Goal: Task Accomplishment & Management: Complete application form

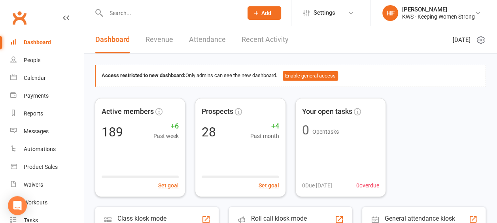
click at [38, 43] on div "Dashboard" at bounding box center [37, 42] width 27 height 6
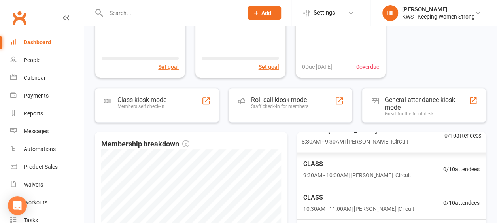
scroll to position [76, 0]
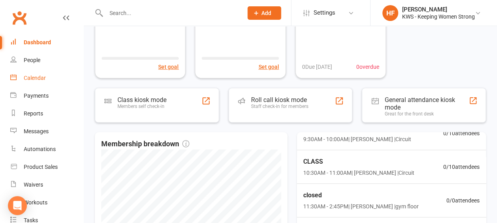
click at [36, 79] on div "Calendar" at bounding box center [35, 78] width 22 height 6
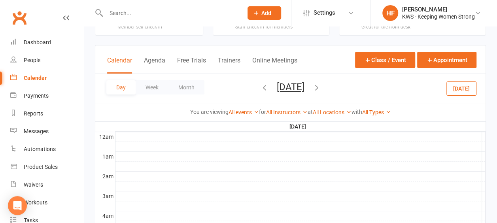
scroll to position [40, 0]
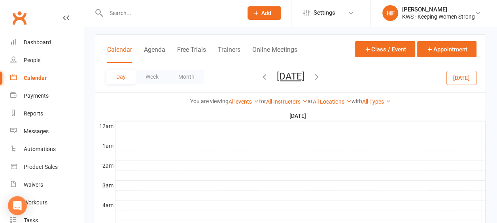
click at [260, 78] on icon "button" at bounding box center [264, 76] width 9 height 9
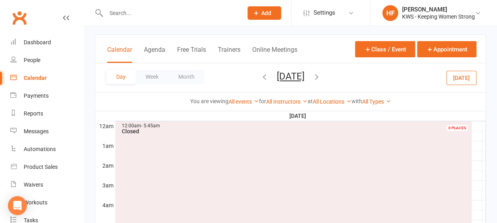
click at [260, 79] on icon "button" at bounding box center [264, 76] width 9 height 9
click at [260, 78] on icon "button" at bounding box center [264, 76] width 9 height 9
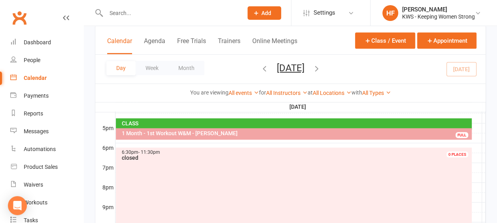
scroll to position [356, 0]
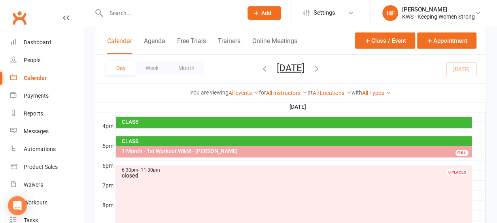
click at [137, 16] on input "text" at bounding box center [171, 13] width 134 height 11
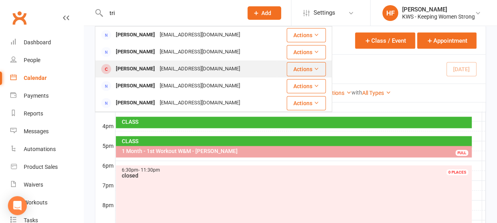
type input "tri"
click at [150, 74] on div "[PERSON_NAME]" at bounding box center [136, 68] width 44 height 11
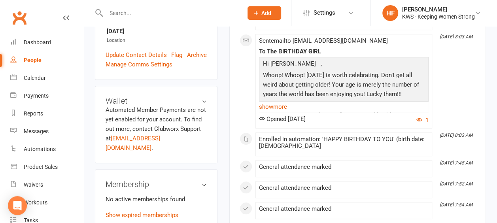
scroll to position [237, 0]
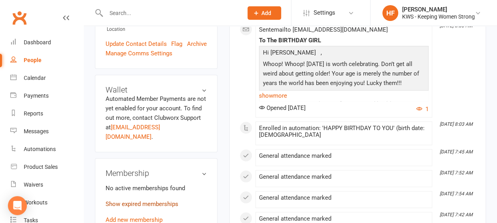
click at [151, 201] on link "Show expired memberships" at bounding box center [142, 204] width 73 height 7
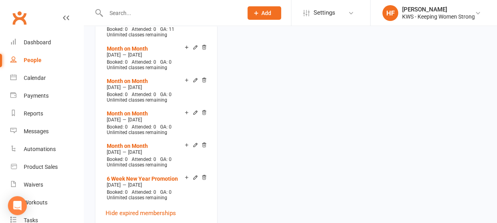
scroll to position [1068, 0]
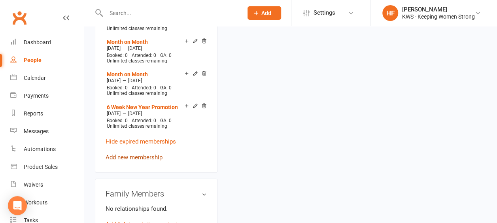
click at [148, 154] on link "Add new membership" at bounding box center [134, 157] width 57 height 7
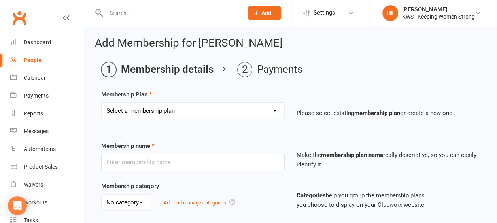
click at [275, 110] on select "Select a membership plan Create new Membership Plan Continual Monthly Membershi…" at bounding box center [193, 111] width 183 height 16
select select "2"
click at [102, 103] on select "Select a membership plan Create new Membership Plan Continual Monthly Membershi…" at bounding box center [193, 111] width 183 height 16
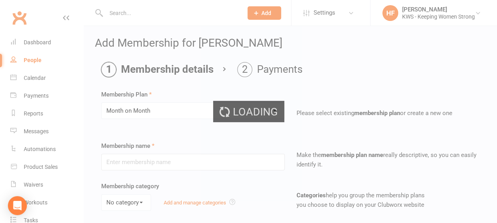
type input "Month on Month"
select select "0"
type input "1"
select select "2"
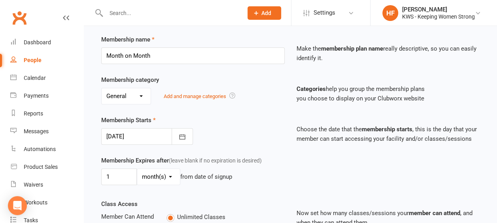
scroll to position [119, 0]
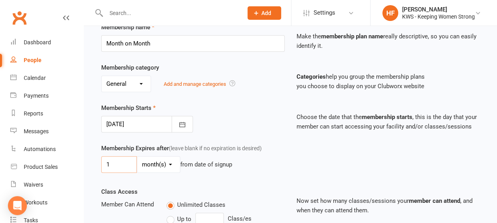
click at [109, 161] on input "1" at bounding box center [119, 164] width 36 height 17
type input "1"
type input "2"
click at [170, 161] on select "day(s) week(s) month(s) year(s)" at bounding box center [158, 165] width 43 height 16
select select "1"
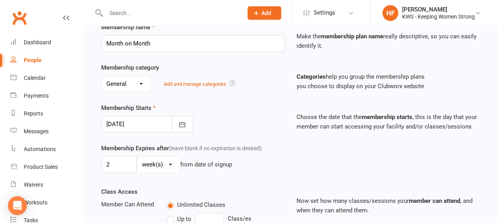
click at [137, 157] on select "day(s) week(s) month(s) year(s)" at bounding box center [158, 165] width 43 height 16
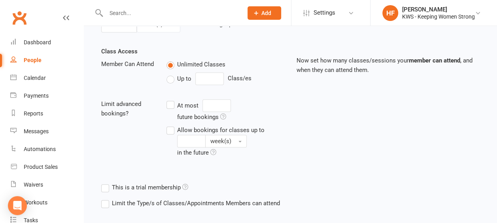
scroll to position [297, 0]
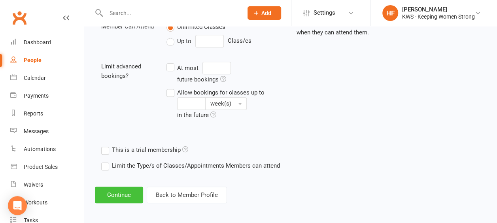
click at [121, 193] on button "Continue" at bounding box center [119, 195] width 48 height 17
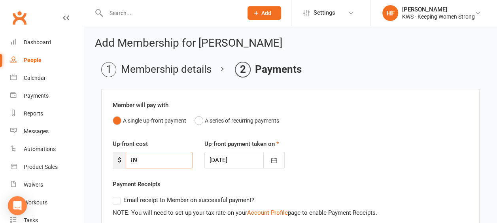
drag, startPoint x: 138, startPoint y: 159, endPoint x: 125, endPoint y: 157, distance: 12.5
click at [128, 158] on input "89" at bounding box center [159, 160] width 67 height 17
type input "0"
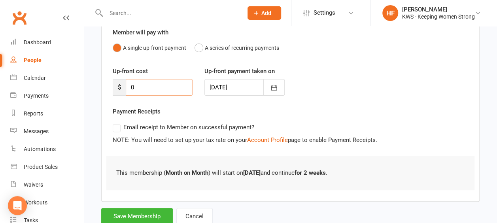
scroll to position [97, 0]
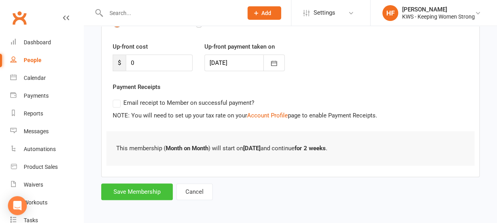
click at [121, 189] on button "Save Membership" at bounding box center [137, 192] width 72 height 17
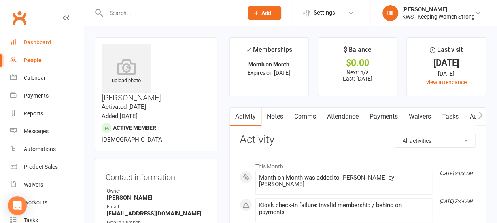
click at [46, 43] on div "Dashboard" at bounding box center [37, 42] width 27 height 6
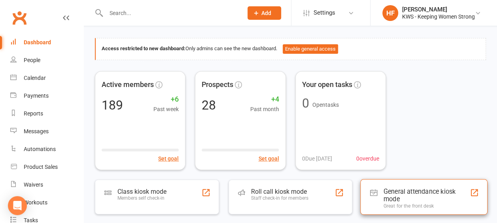
scroll to position [40, 0]
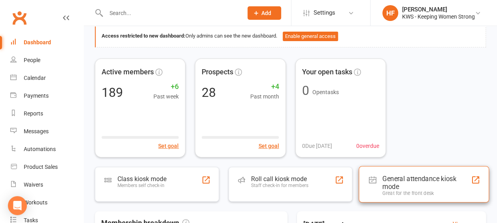
click at [406, 178] on div "General attendance kiosk mode" at bounding box center [427, 182] width 88 height 16
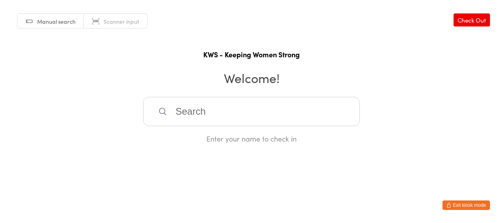
click at [208, 112] on input "search" at bounding box center [251, 111] width 217 height 29
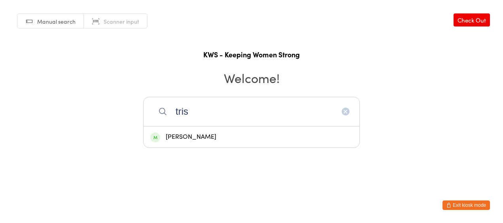
type input "tris"
click at [188, 136] on div "[PERSON_NAME]" at bounding box center [251, 137] width 203 height 11
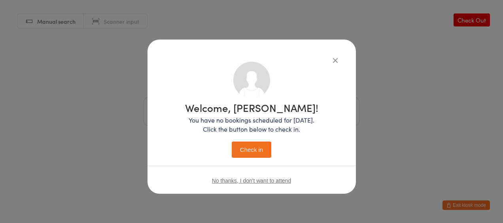
click at [259, 154] on button "Check in" at bounding box center [252, 150] width 40 height 16
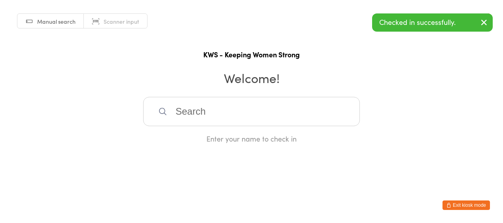
click at [472, 205] on button "Exit kiosk mode" at bounding box center [466, 205] width 47 height 9
